Goal: Task Accomplishment & Management: Use online tool/utility

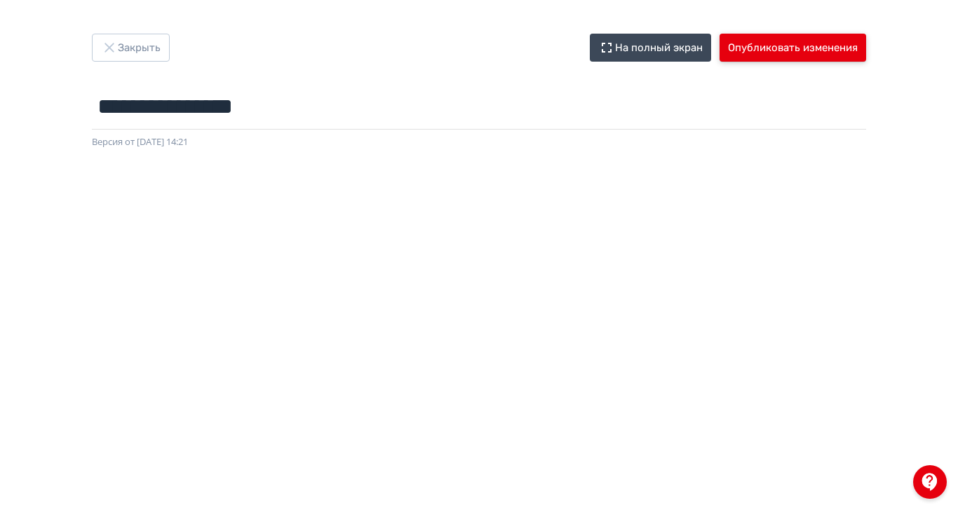
click at [866, 48] on button "Опубликовать изменения" at bounding box center [792, 48] width 147 height 28
click at [866, 46] on button "Опубликовать изменения" at bounding box center [792, 48] width 147 height 28
